Goal: Find specific page/section: Find specific page/section

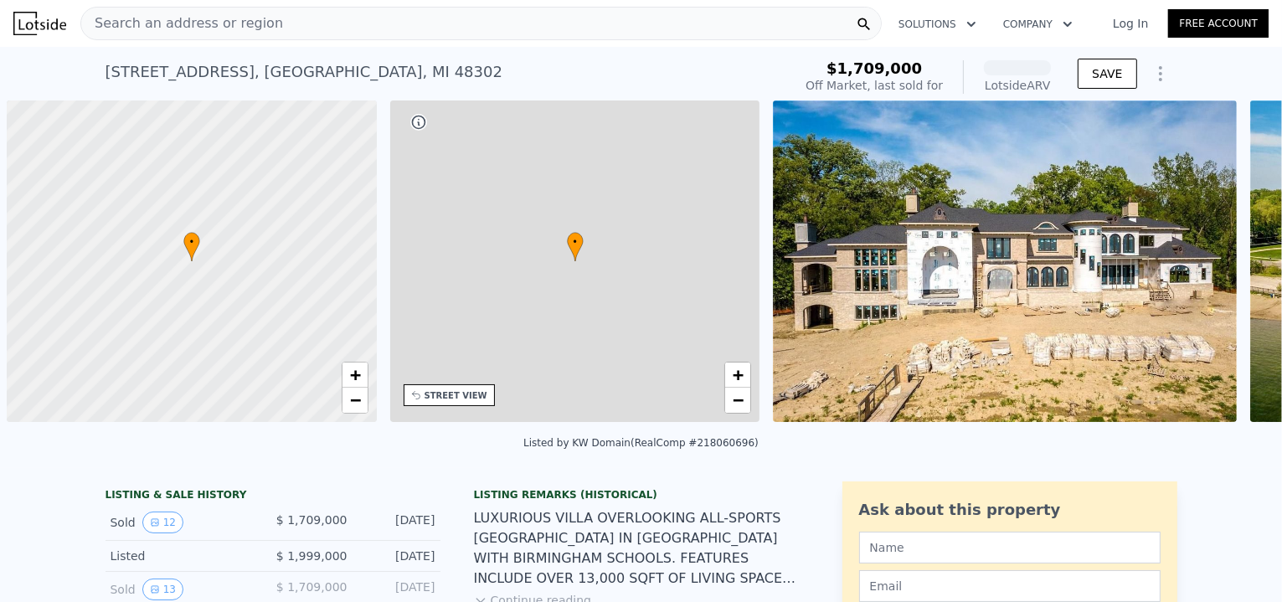
scroll to position [0, 7]
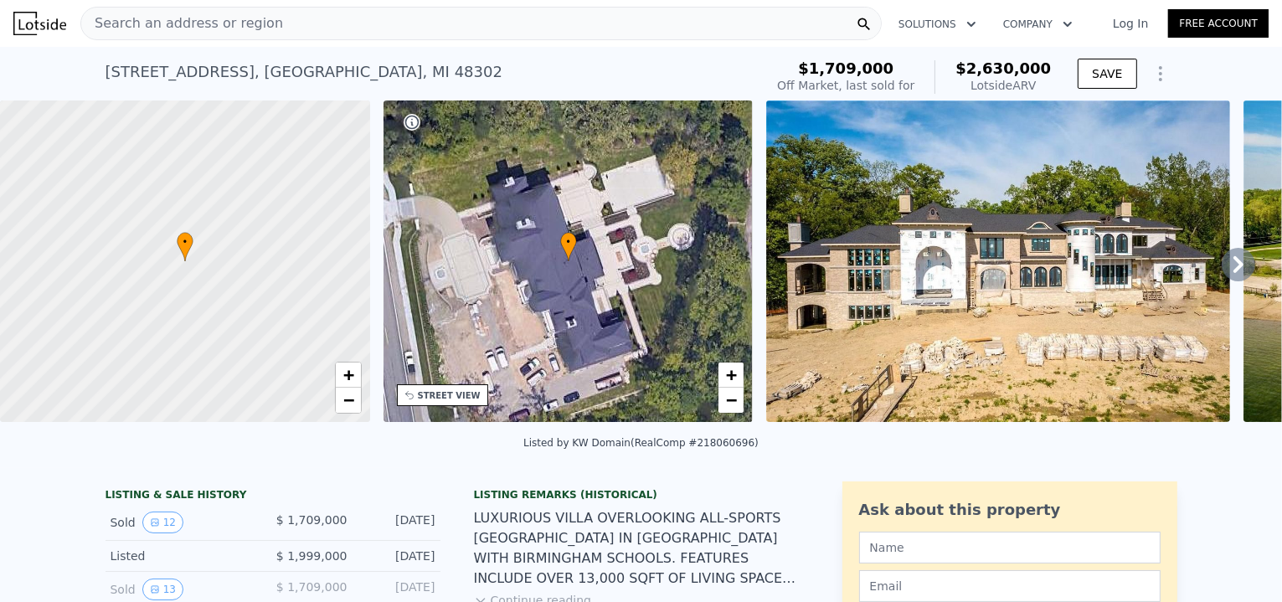
click at [1236, 270] on icon at bounding box center [1237, 264] width 33 height 33
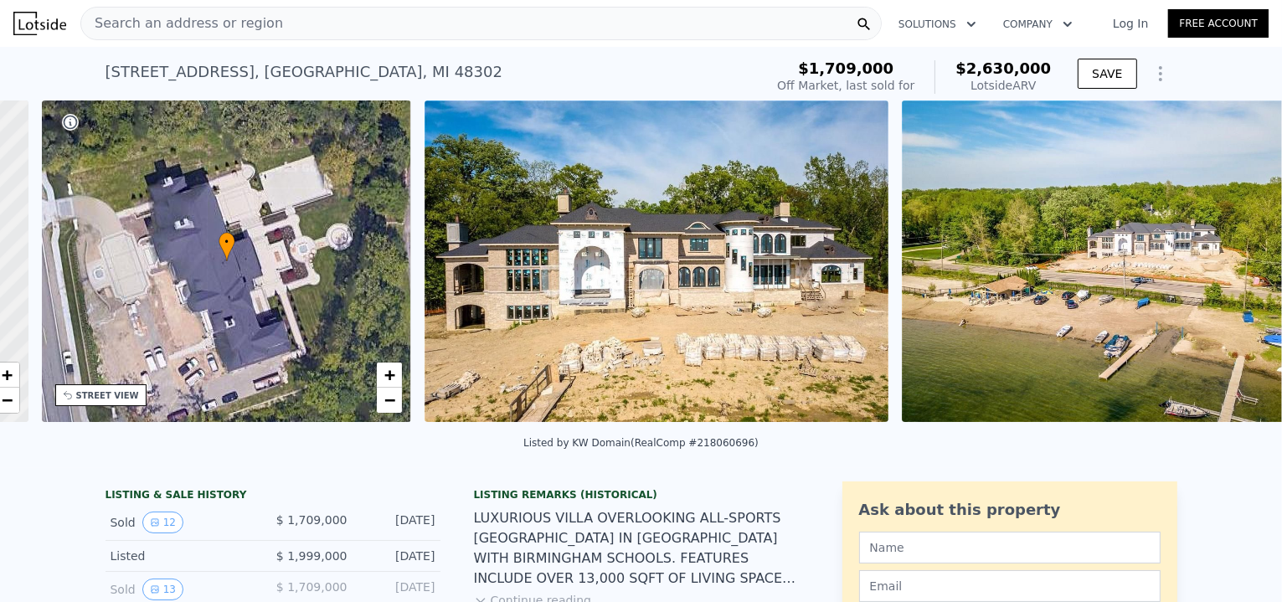
scroll to position [0, 389]
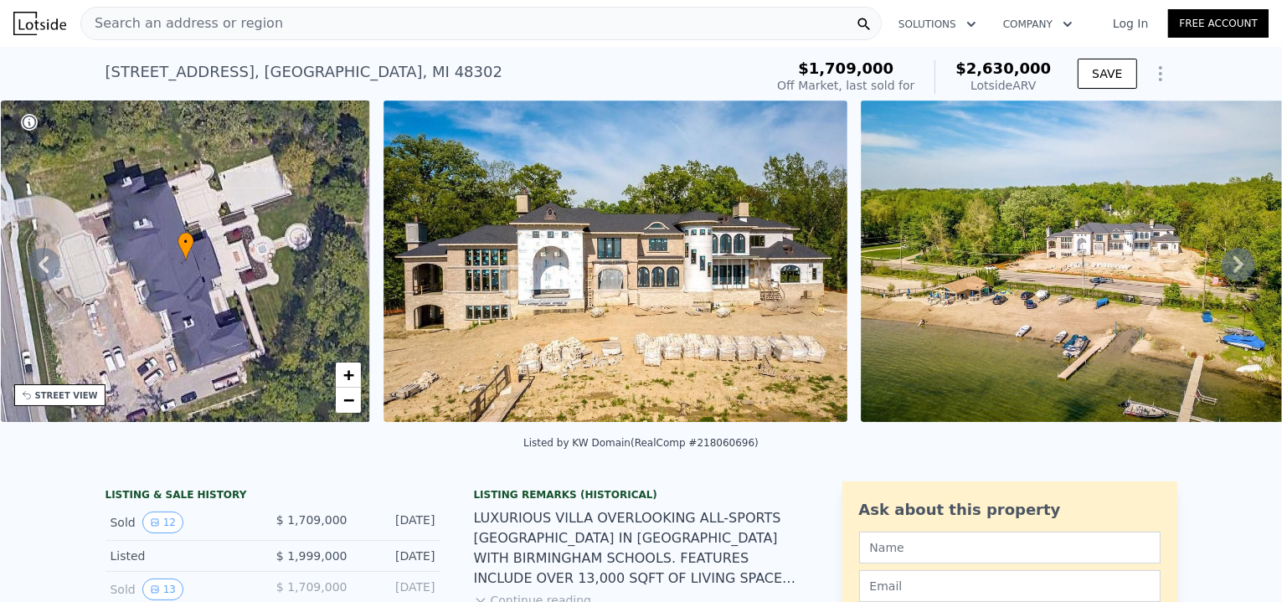
click at [1233, 267] on icon at bounding box center [1238, 264] width 10 height 17
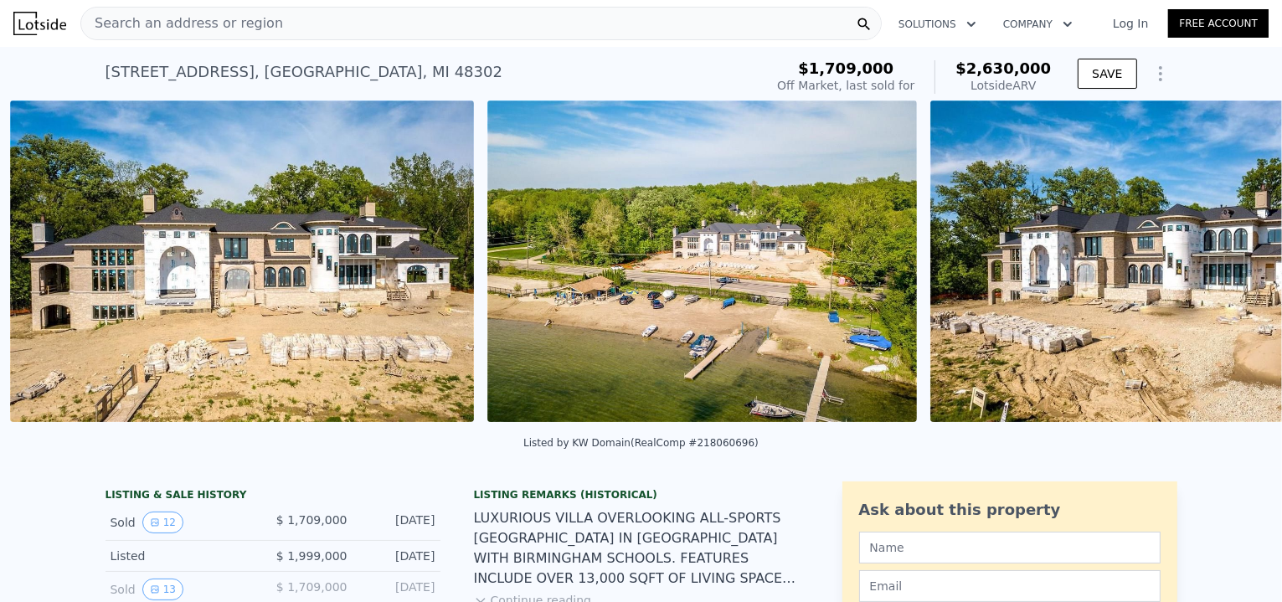
scroll to position [0, 766]
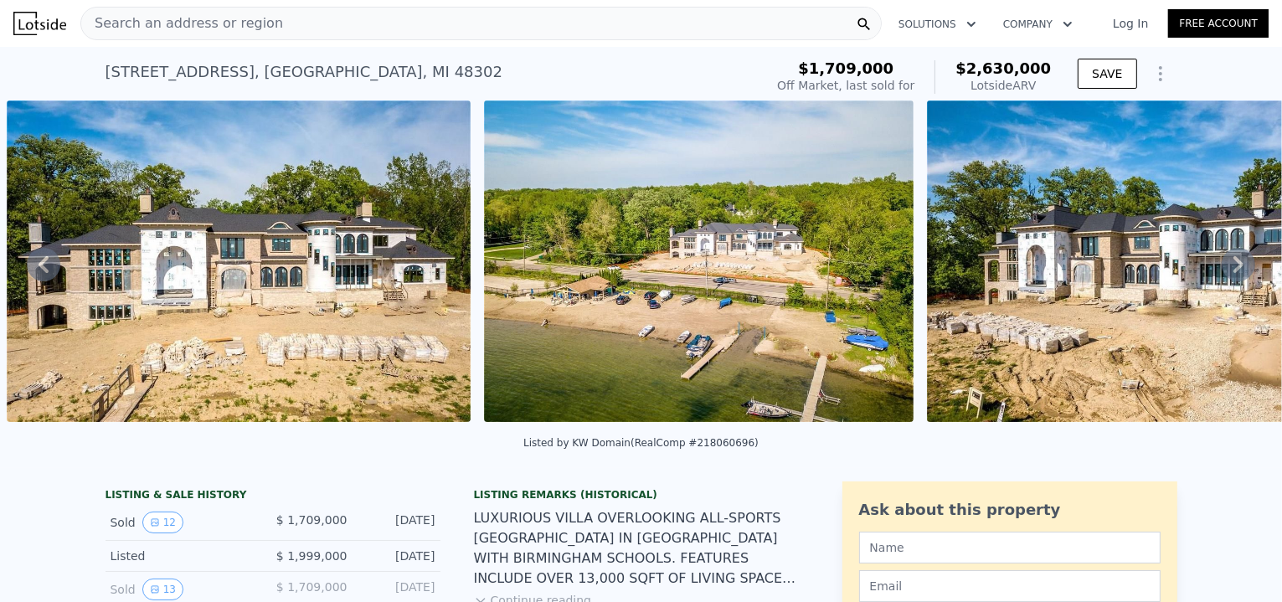
click at [1233, 267] on icon at bounding box center [1238, 264] width 10 height 17
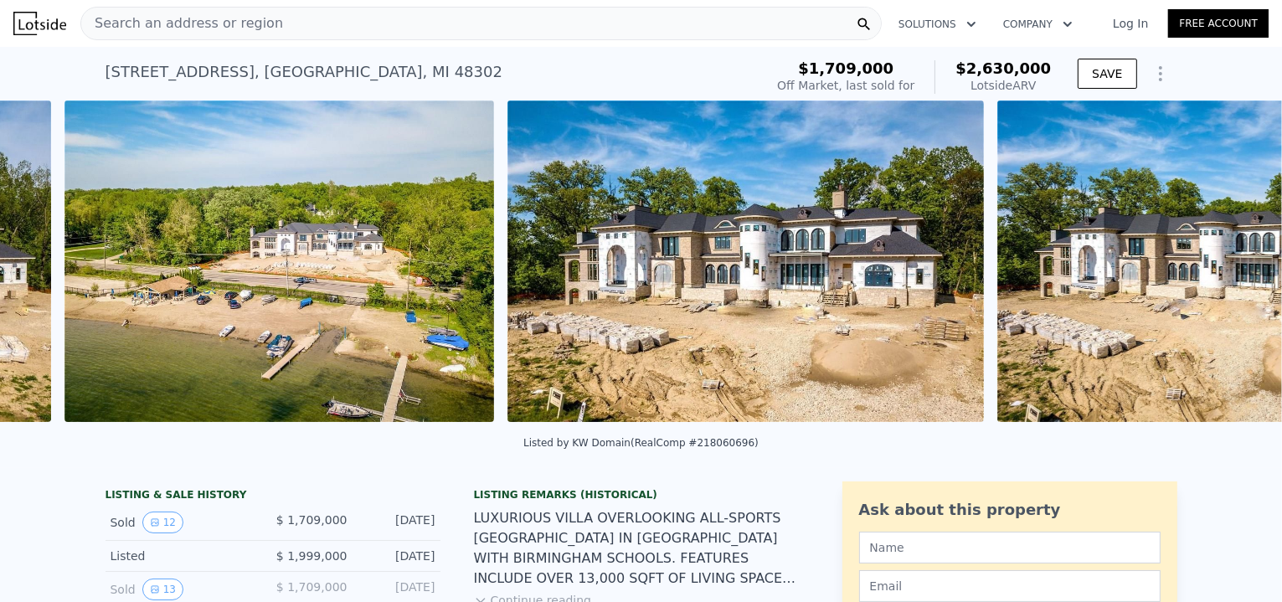
scroll to position [0, 1242]
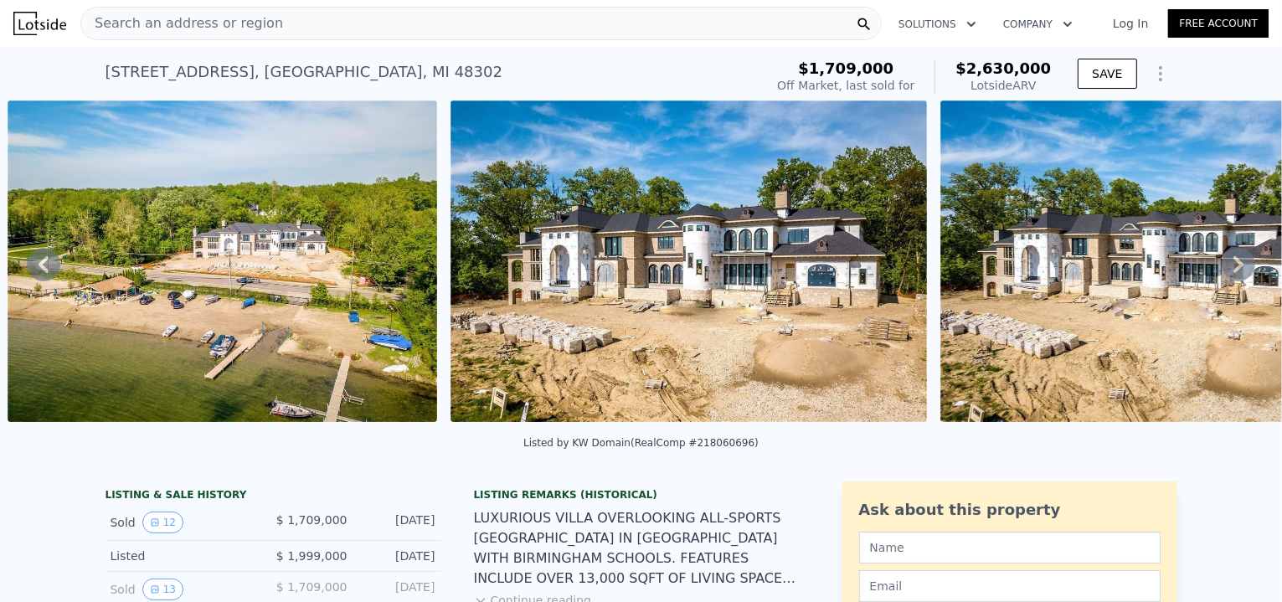
click at [1233, 267] on icon at bounding box center [1238, 264] width 10 height 17
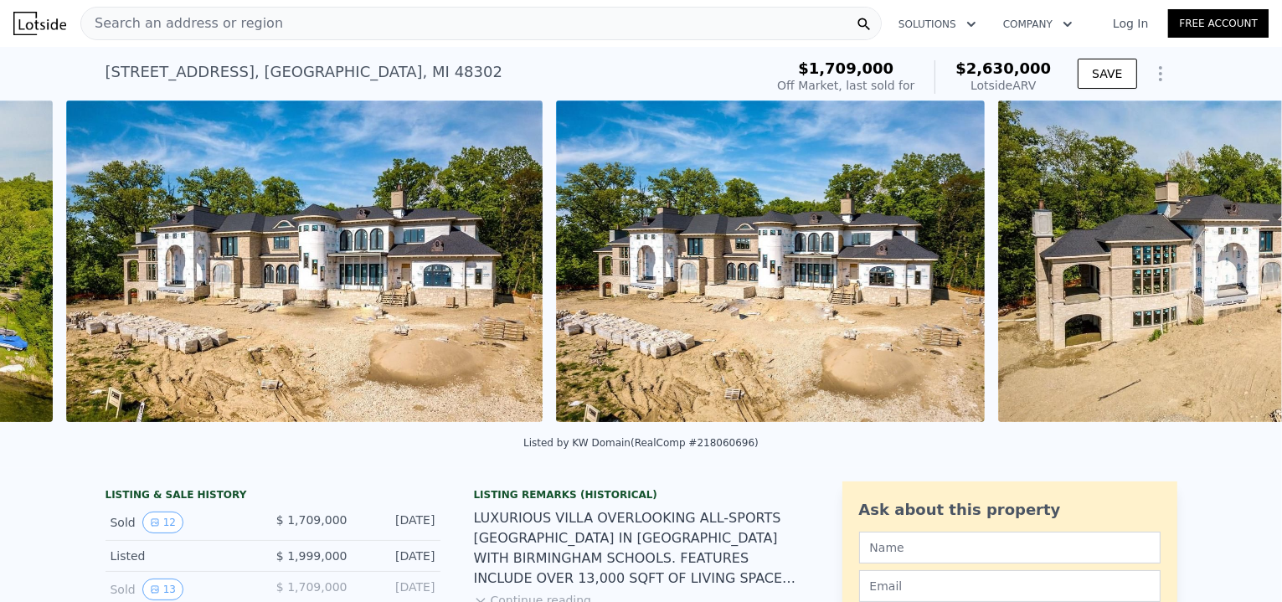
scroll to position [0, 1685]
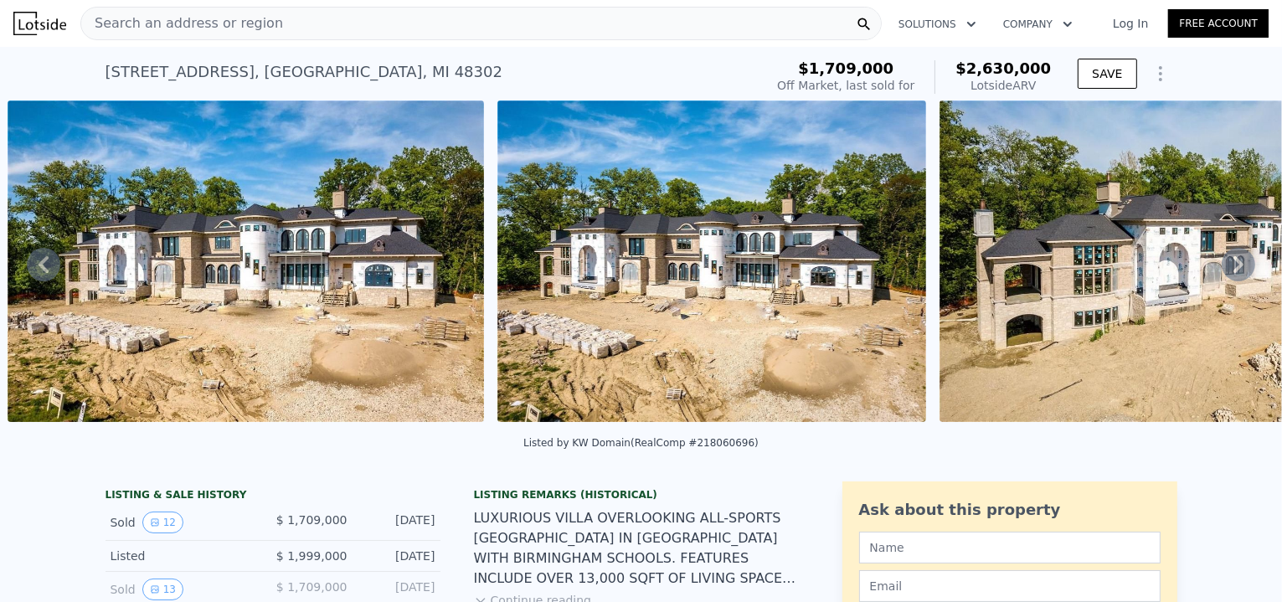
click at [1233, 267] on icon at bounding box center [1238, 264] width 10 height 17
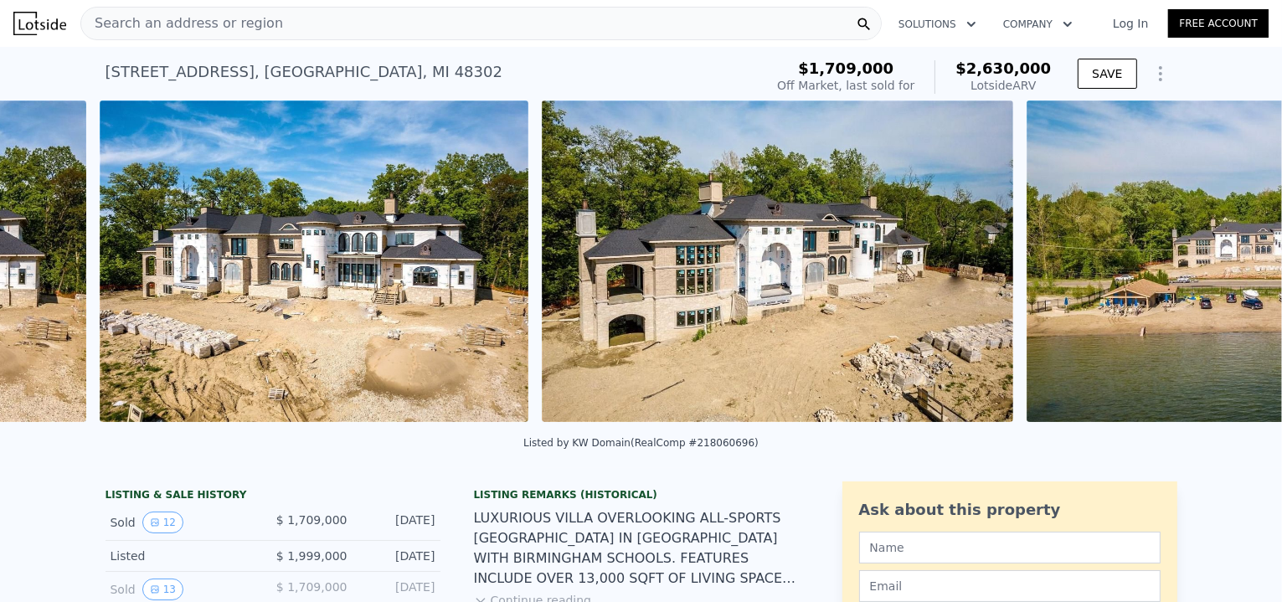
scroll to position [0, 2175]
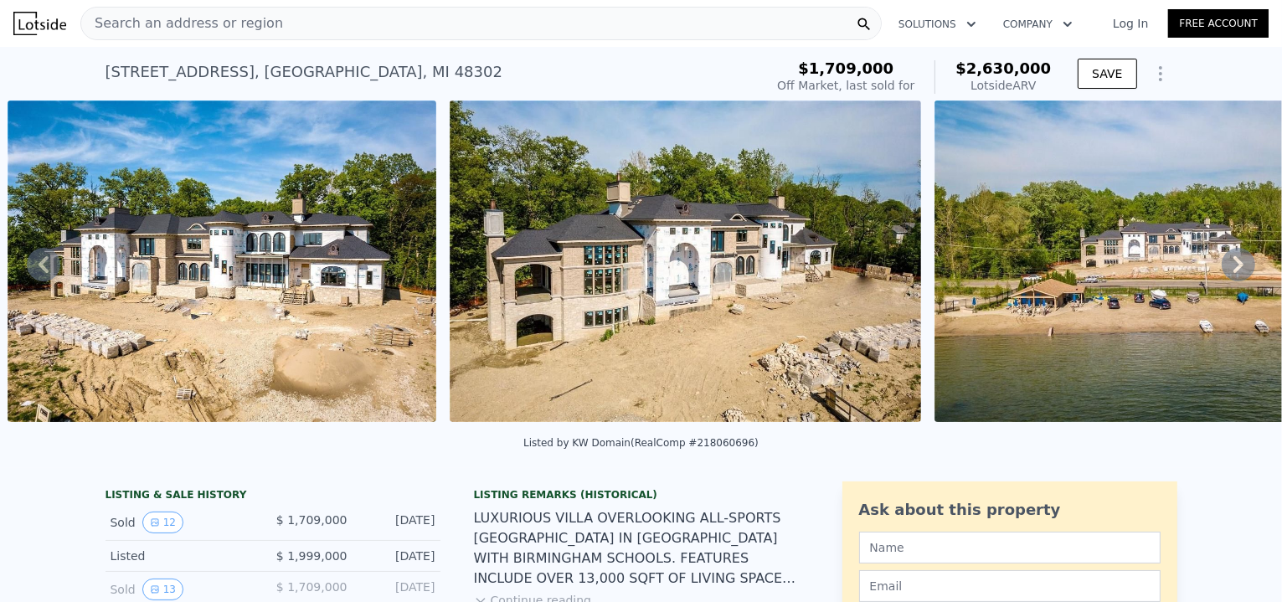
click at [1233, 267] on icon at bounding box center [1238, 264] width 10 height 17
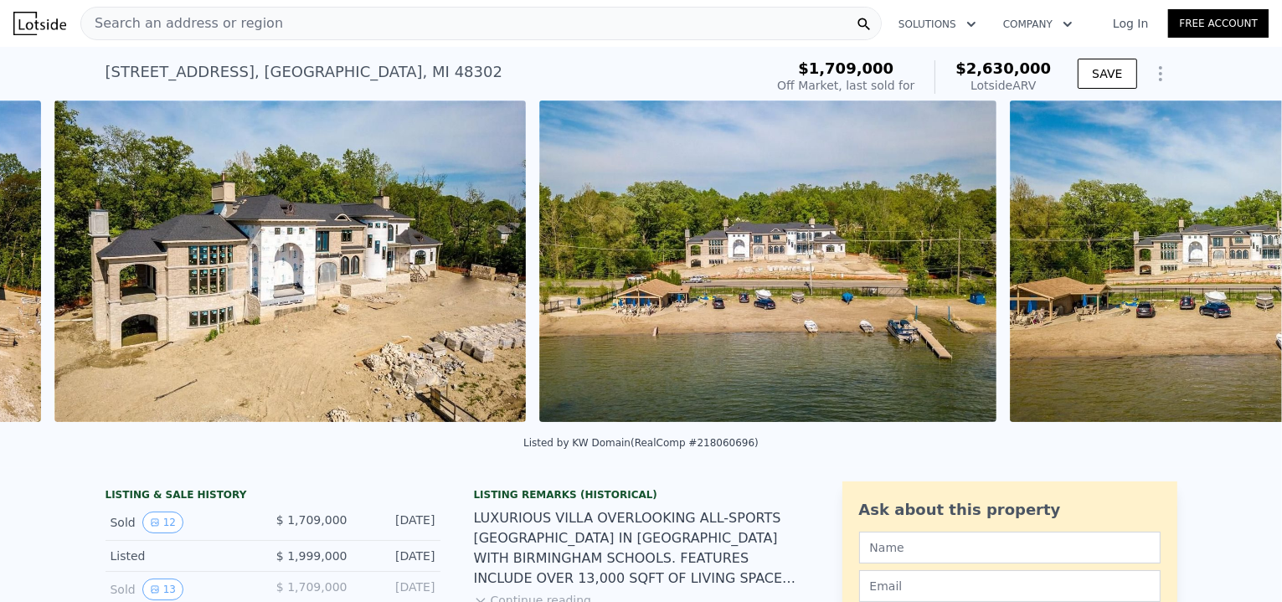
scroll to position [0, 2618]
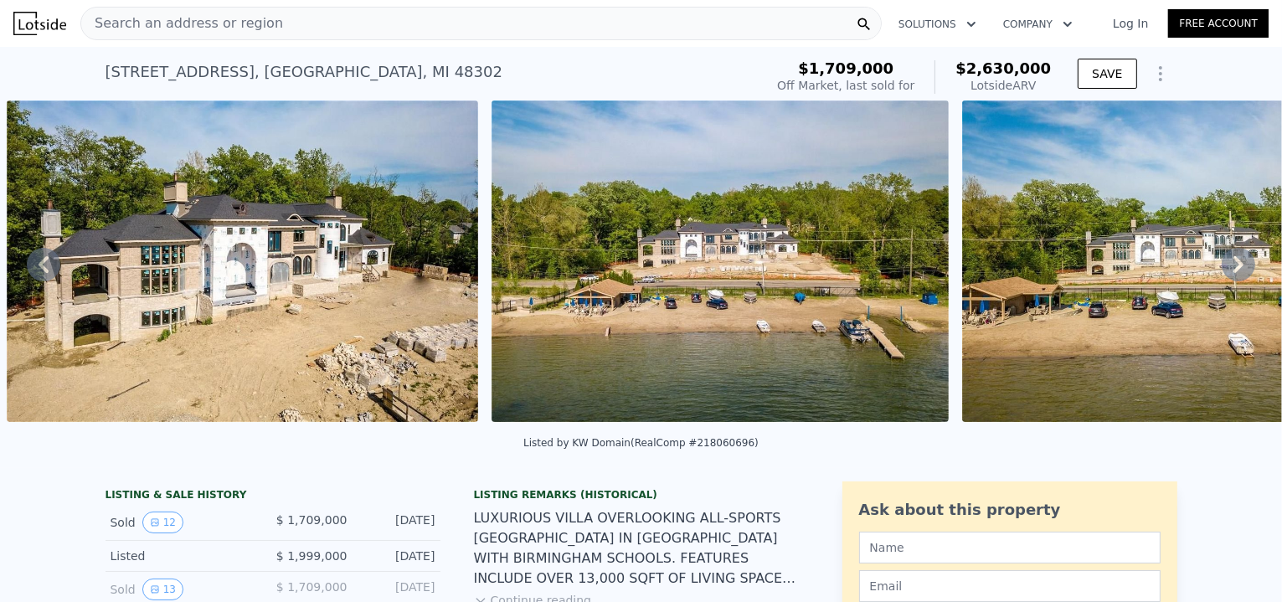
click at [1233, 267] on icon at bounding box center [1238, 264] width 10 height 17
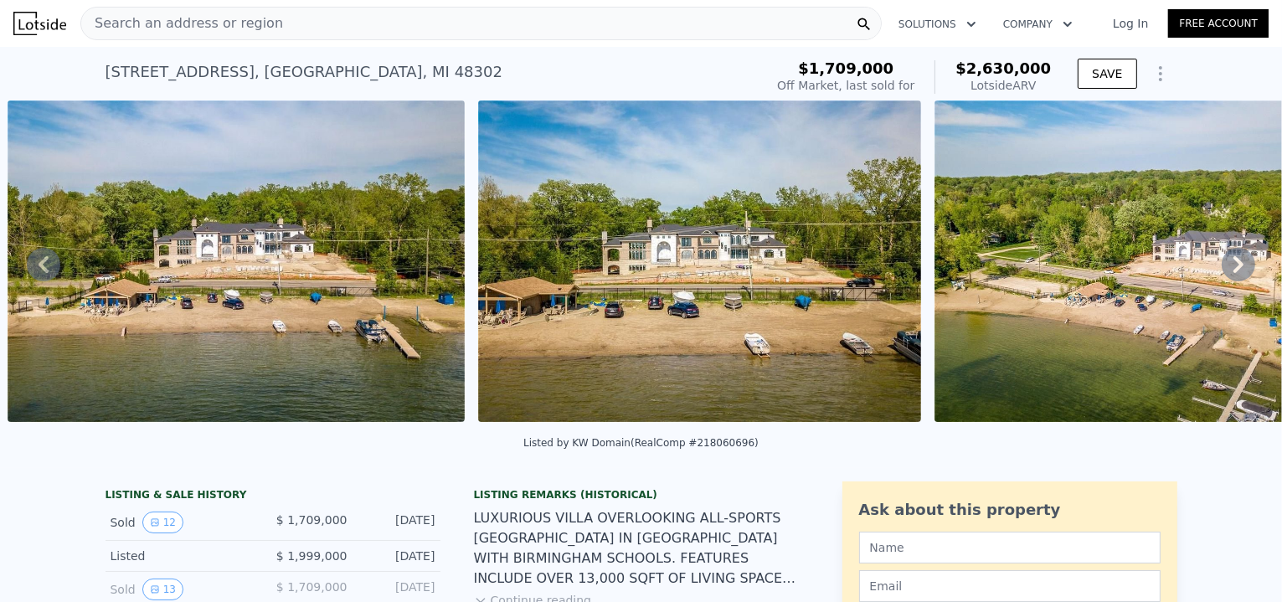
click at [1233, 267] on icon at bounding box center [1238, 264] width 10 height 17
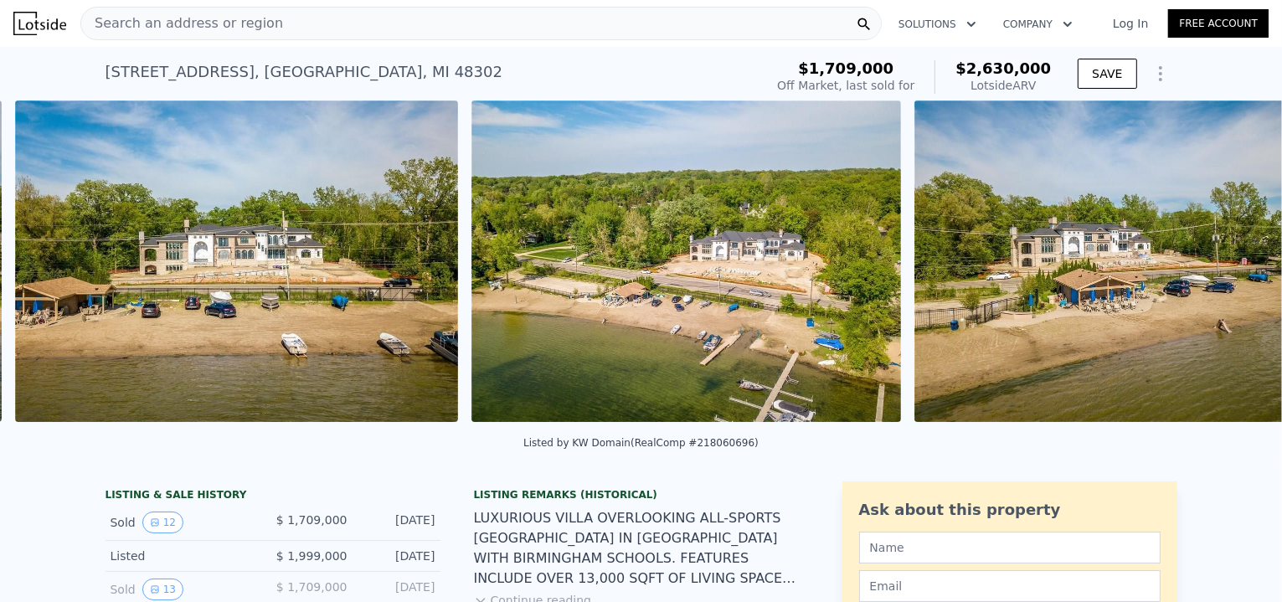
scroll to position [0, 3573]
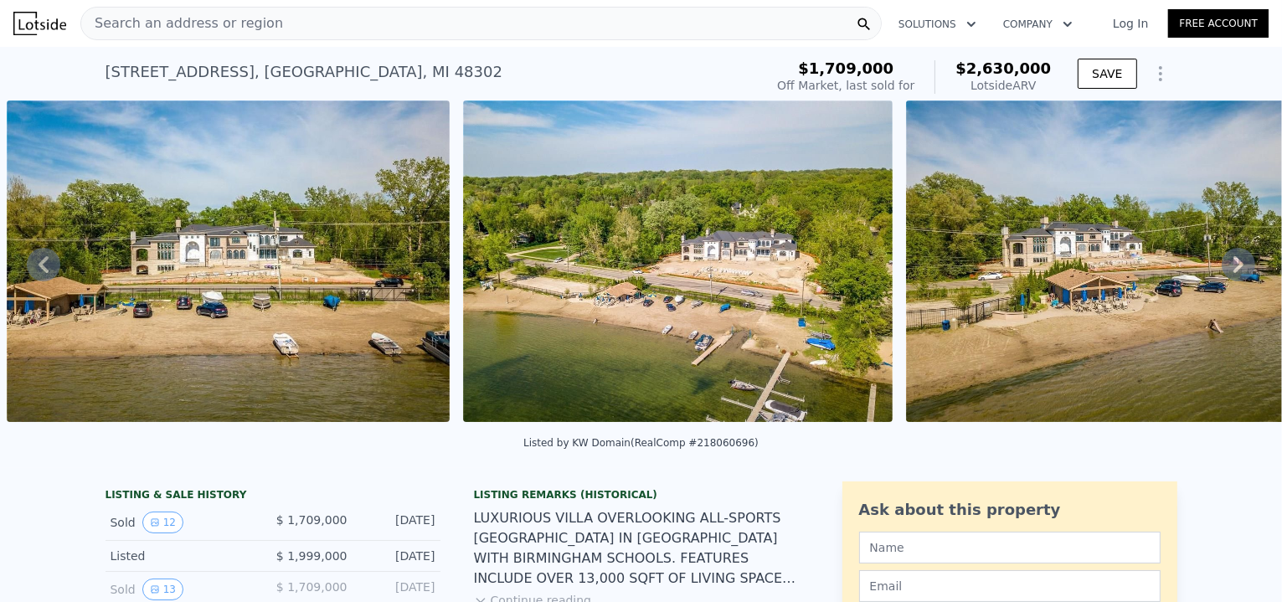
click at [1233, 267] on icon at bounding box center [1238, 264] width 10 height 17
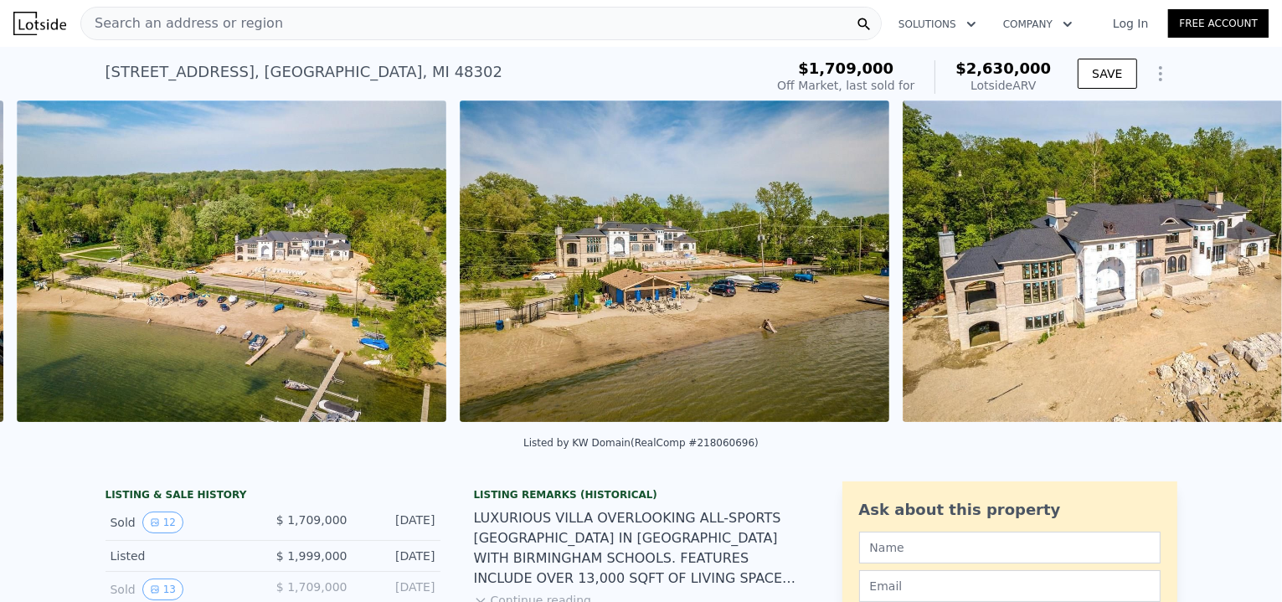
scroll to position [0, 4029]
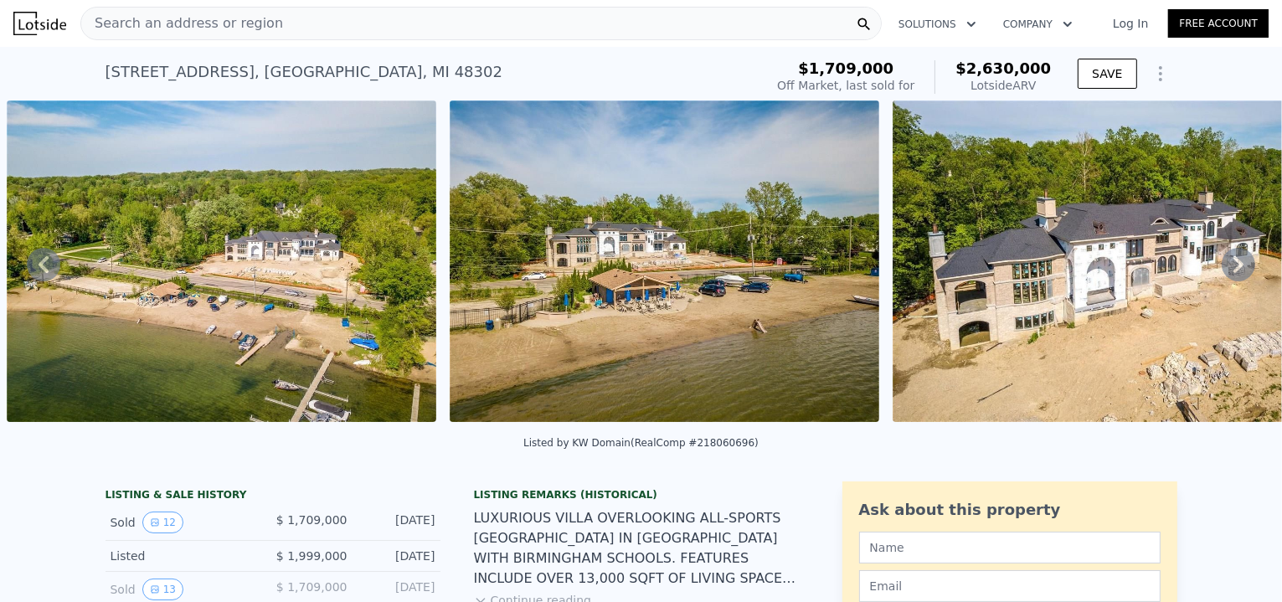
click at [1233, 267] on icon at bounding box center [1238, 264] width 10 height 17
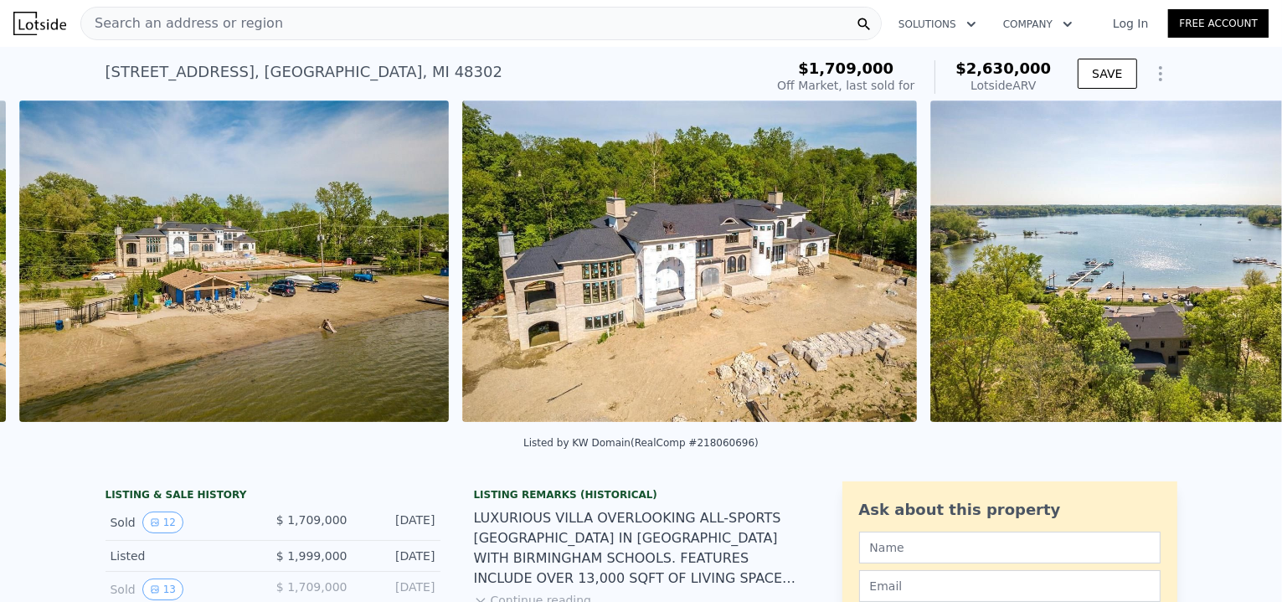
scroll to position [0, 4471]
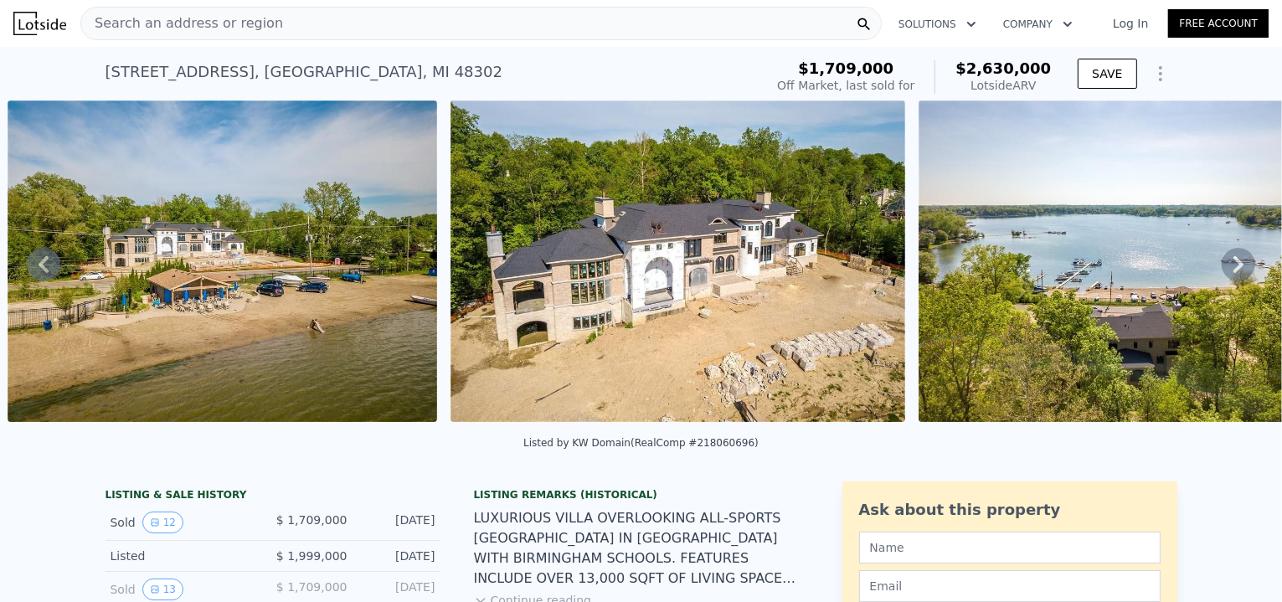
click at [1233, 267] on icon at bounding box center [1238, 264] width 10 height 17
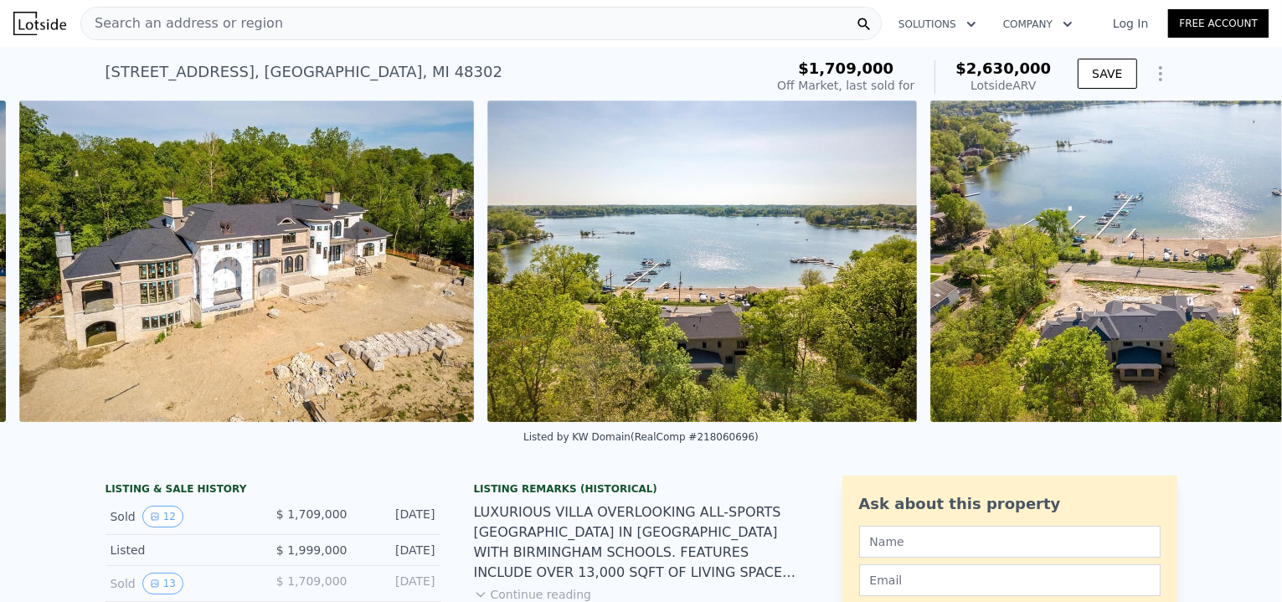
scroll to position [0, 4914]
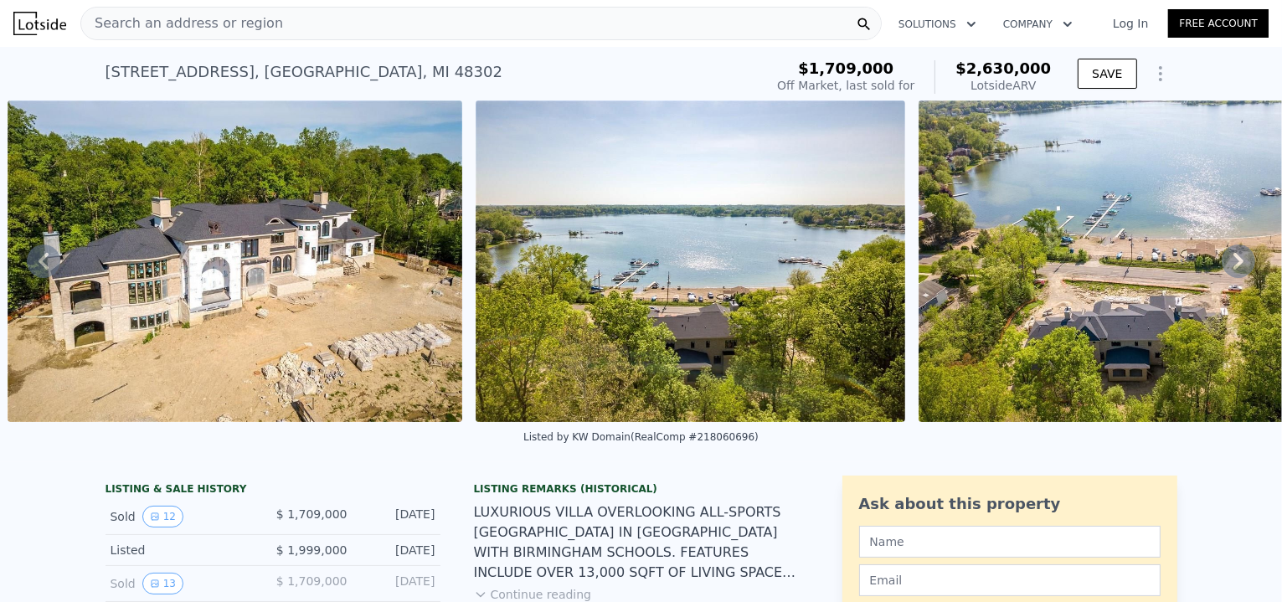
click at [1233, 267] on icon at bounding box center [1238, 261] width 10 height 17
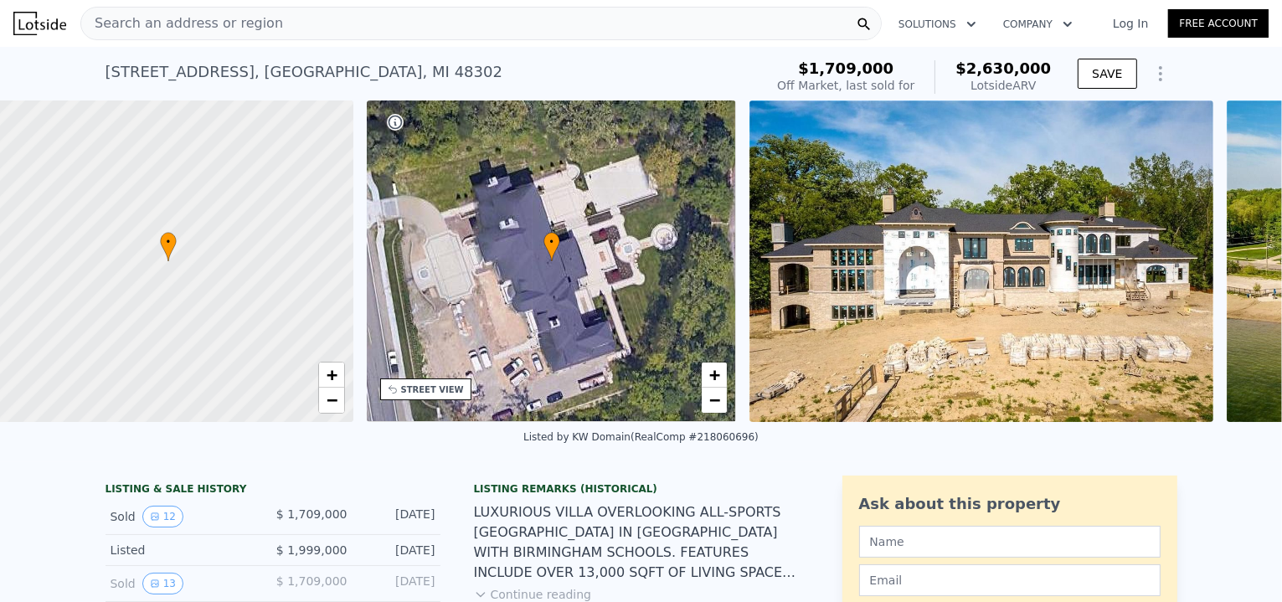
scroll to position [0, 7]
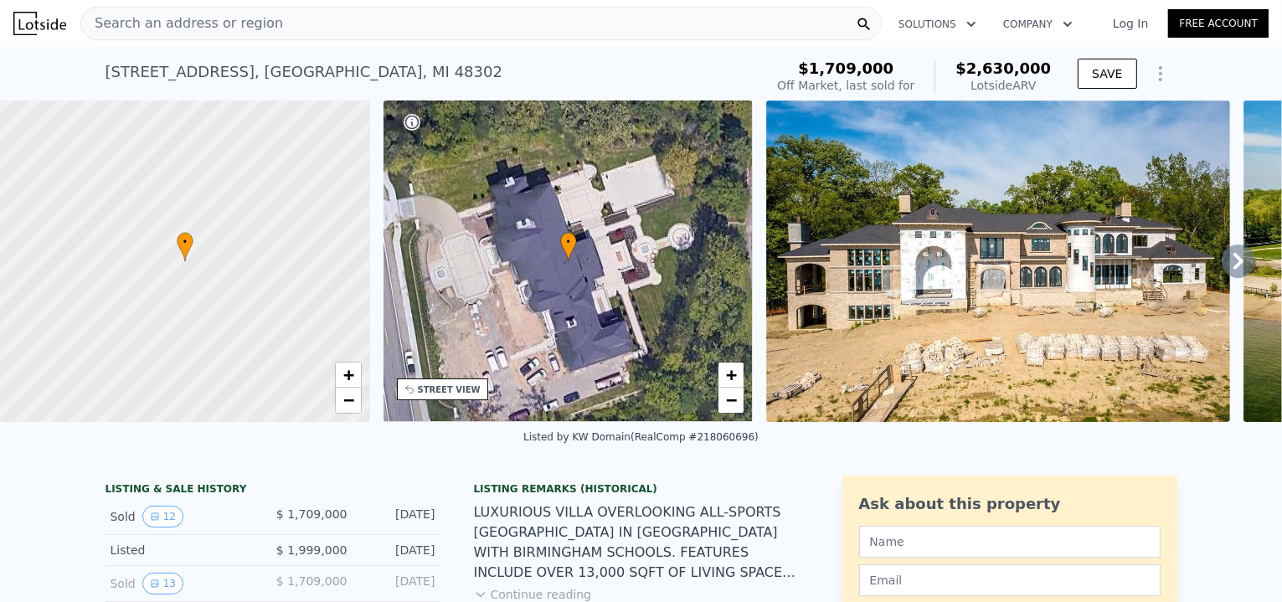
click at [271, 28] on div "Search an address or region" at bounding box center [480, 23] width 801 height 33
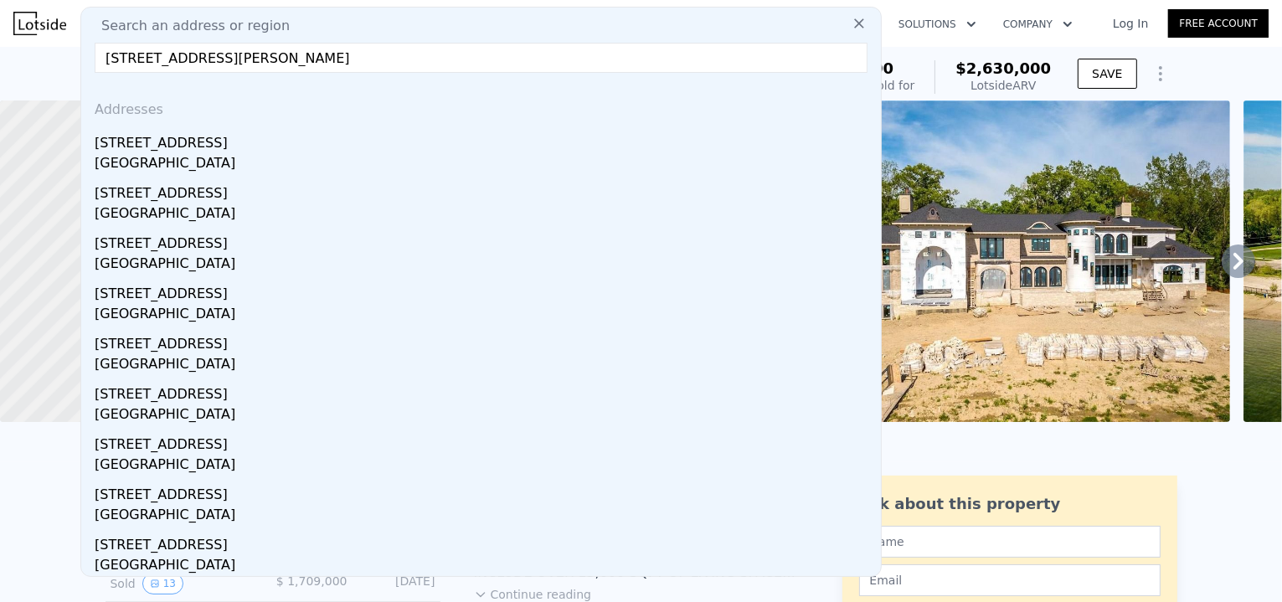
click at [708, 55] on input "[STREET_ADDRESS][PERSON_NAME]" at bounding box center [481, 58] width 773 height 30
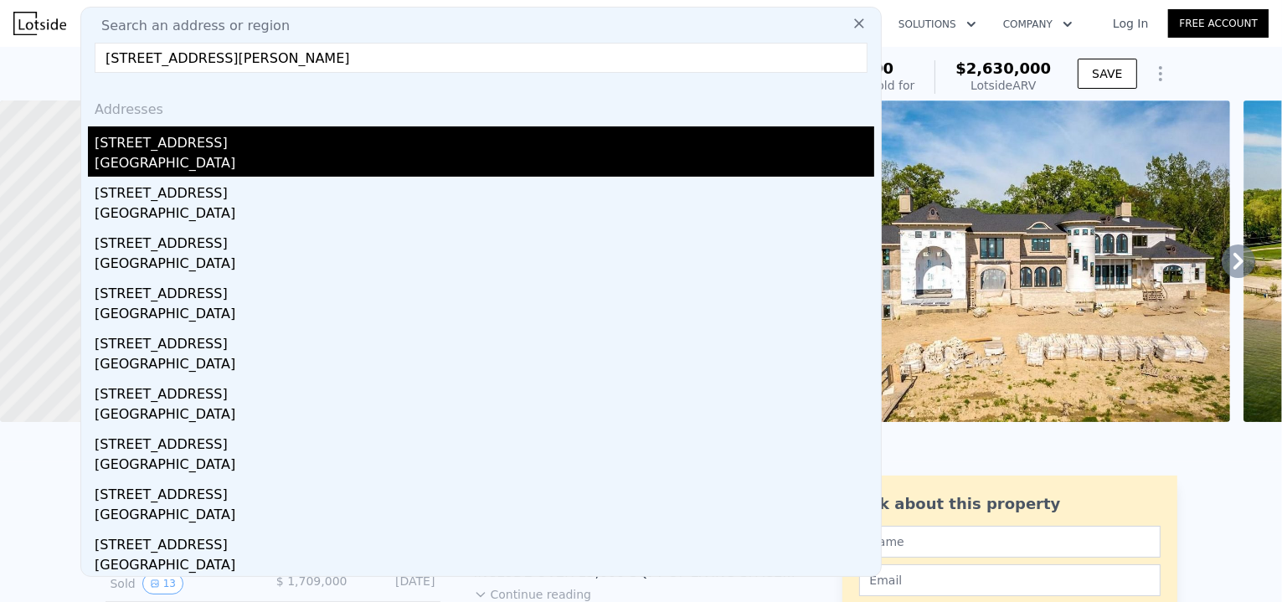
type input "[STREET_ADDRESS][PERSON_NAME]"
click at [723, 156] on div "[GEOGRAPHIC_DATA]" at bounding box center [484, 164] width 779 height 23
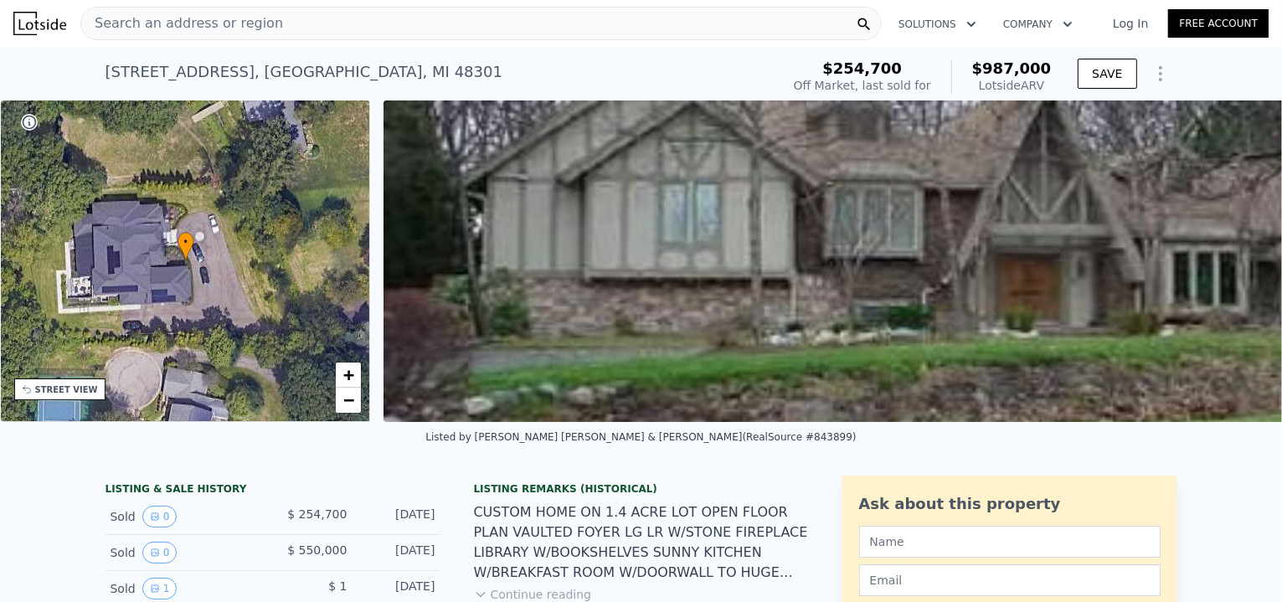
click at [390, 24] on div "Search an address or region" at bounding box center [480, 23] width 801 height 33
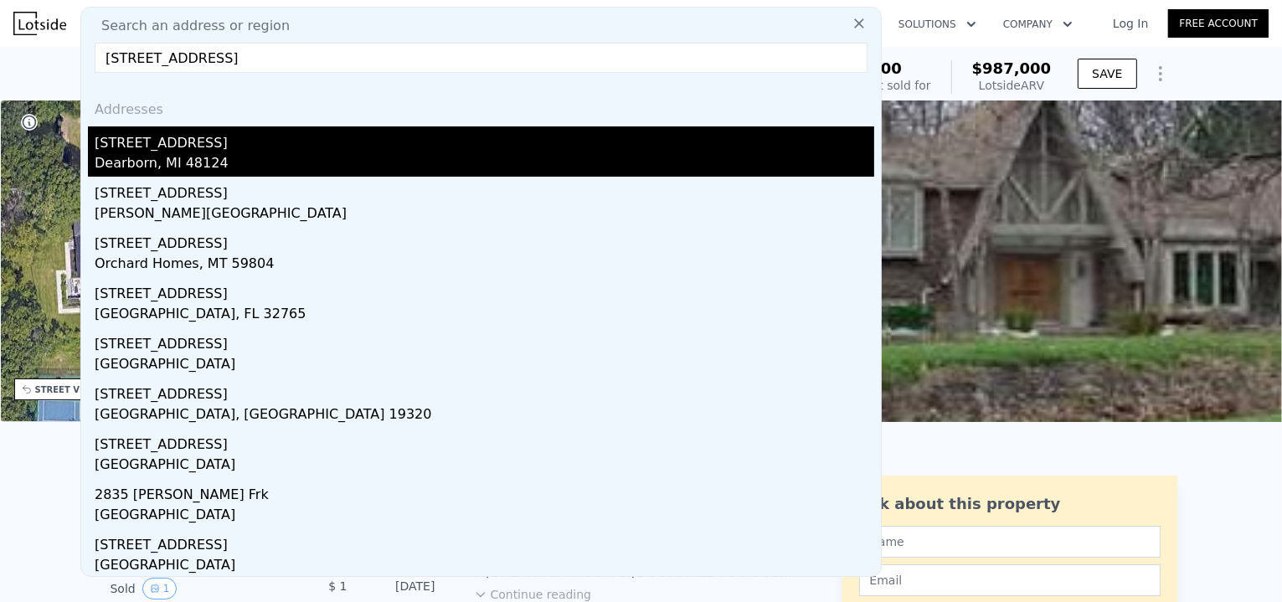
type input "[STREET_ADDRESS]"
click at [273, 163] on div "Dearborn, MI 48124" at bounding box center [484, 164] width 779 height 23
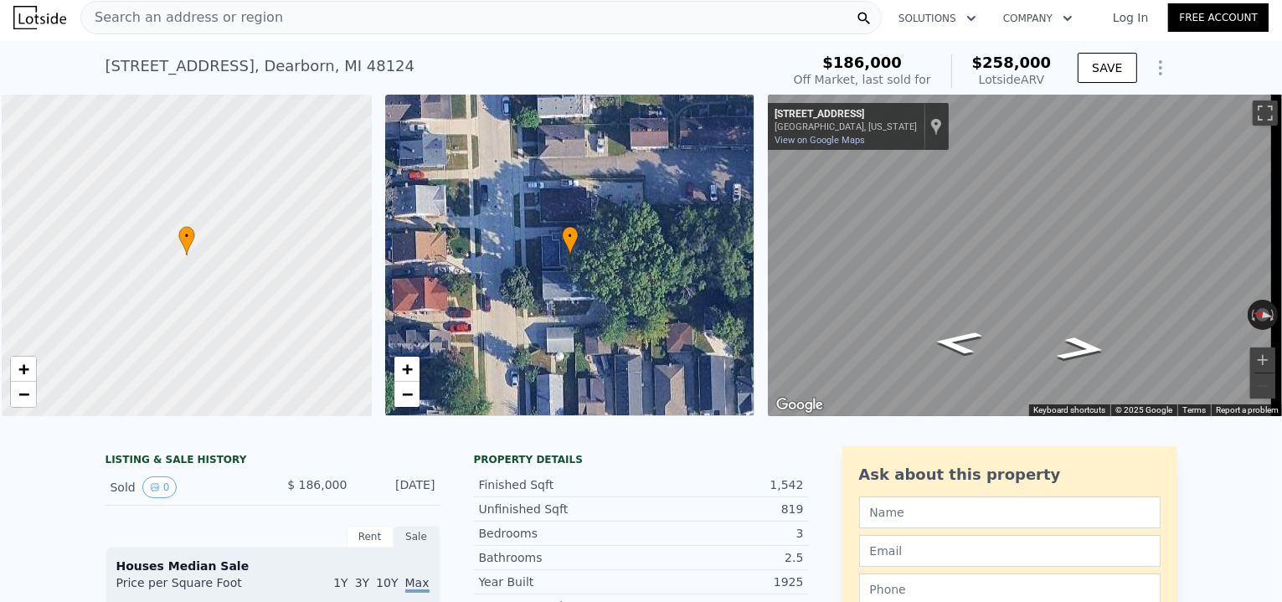
scroll to position [0, 7]
